Goal: Find specific page/section: Find specific page/section

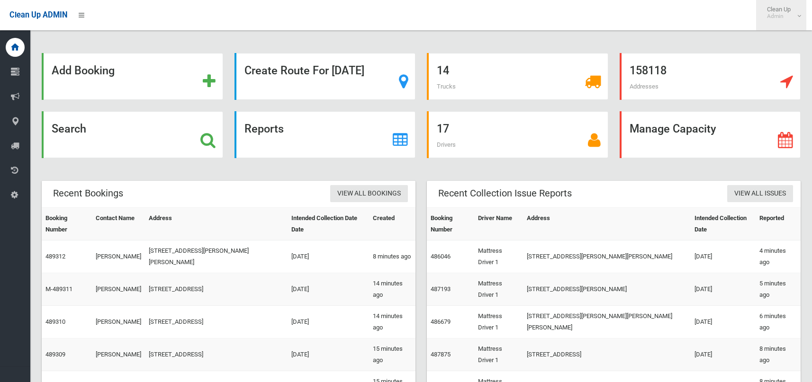
click at [786, 16] on small "Admin" at bounding box center [779, 16] width 24 height 7
click at [787, 35] on link "Logout" at bounding box center [781, 41] width 49 height 16
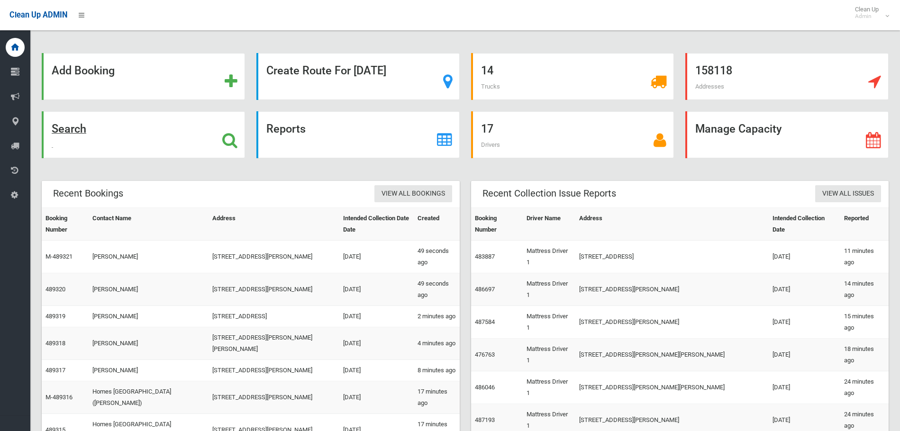
click at [88, 128] on div "Search" at bounding box center [143, 134] width 203 height 47
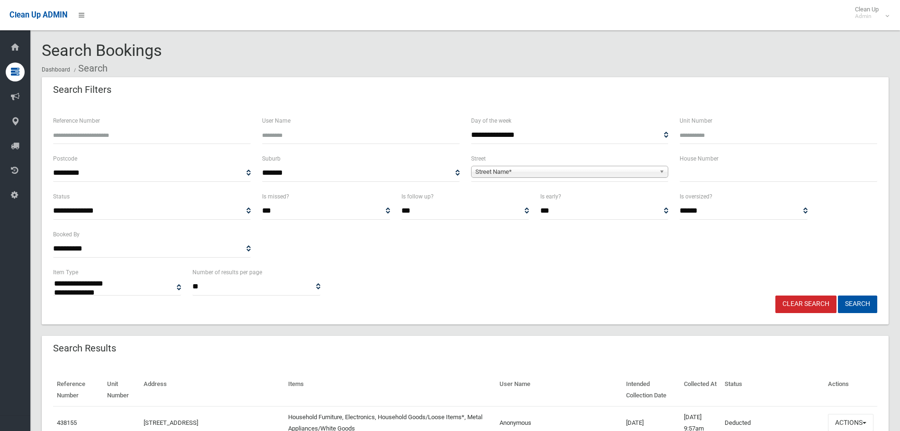
select select
click at [722, 170] on input "text" at bounding box center [779, 173] width 198 height 18
type input "**"
click at [599, 166] on link "Street Name*" at bounding box center [570, 172] width 198 height 12
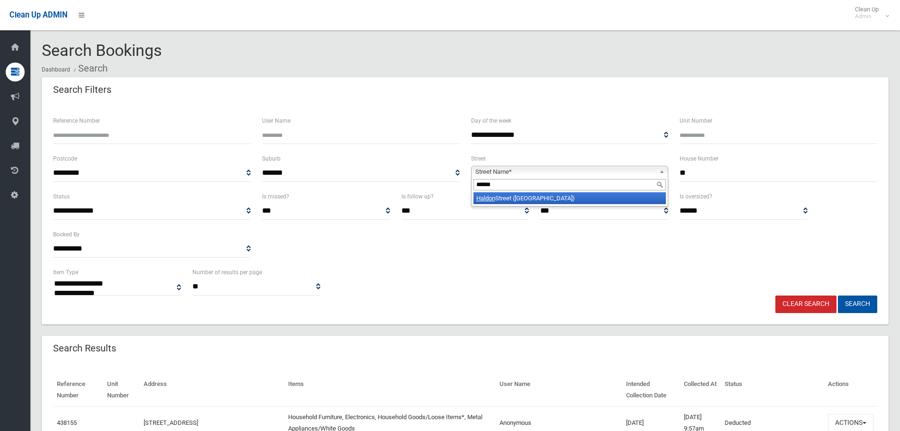
type input "******"
click at [583, 198] on li "[GEOGRAPHIC_DATA] ([GEOGRAPHIC_DATA])" at bounding box center [569, 198] width 193 height 12
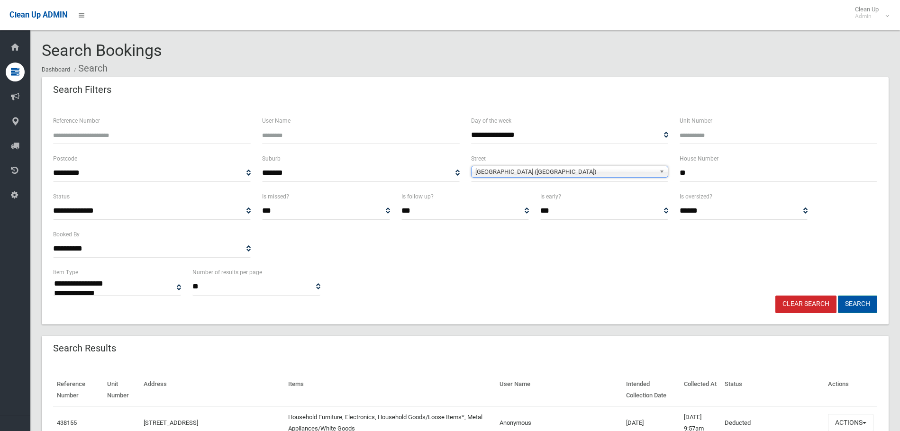
click at [846, 303] on button "Search" at bounding box center [857, 305] width 39 height 18
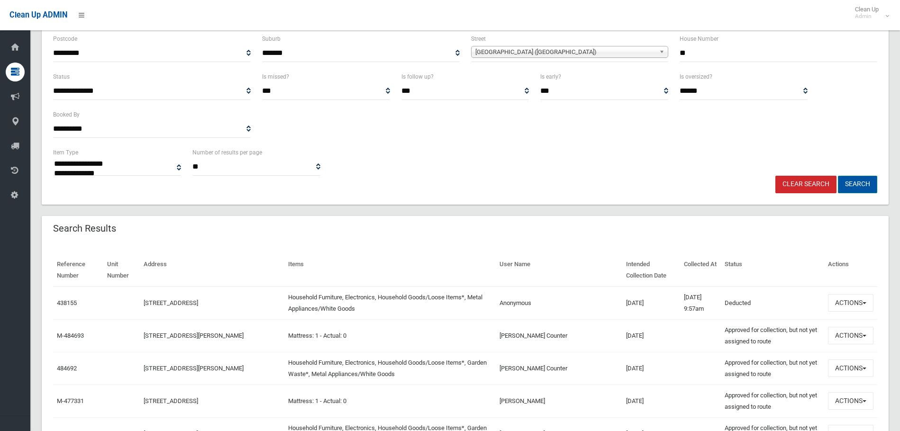
scroll to position [142, 0]
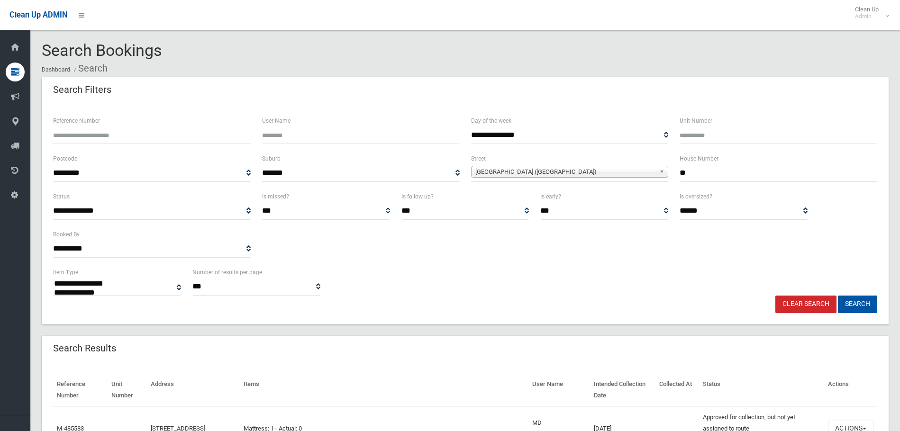
select select
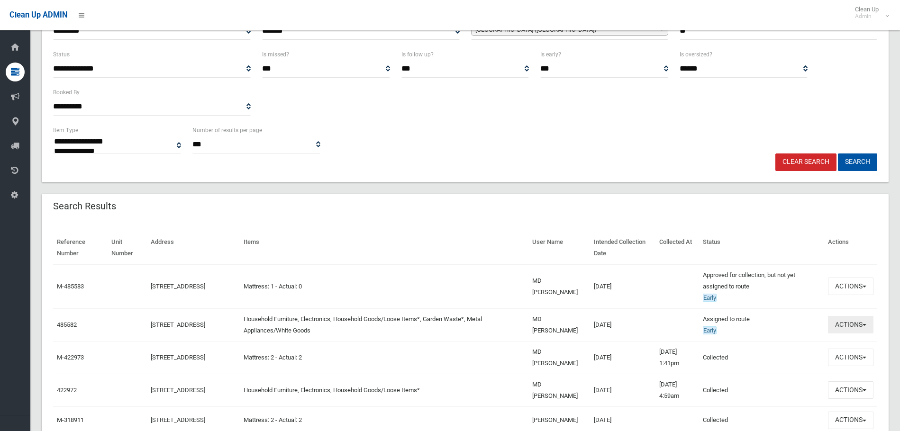
click at [849, 322] on button "Actions" at bounding box center [850, 325] width 45 height 18
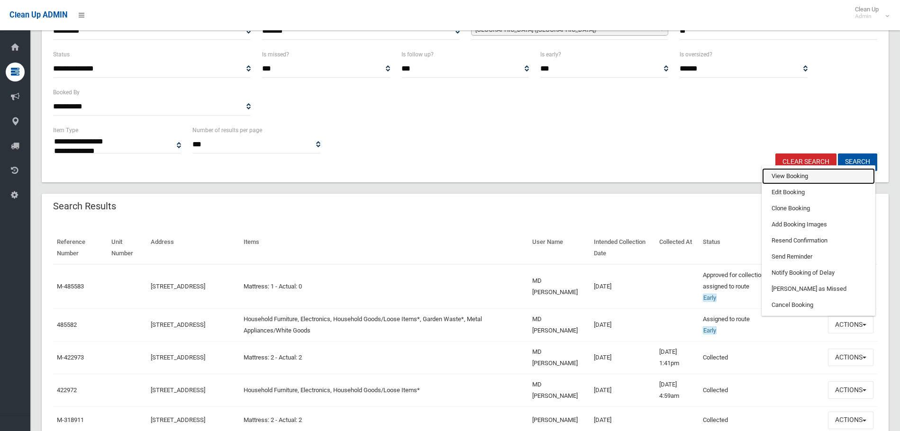
click at [799, 174] on link "View Booking" at bounding box center [818, 176] width 113 height 16
